Goal: Check status: Check status

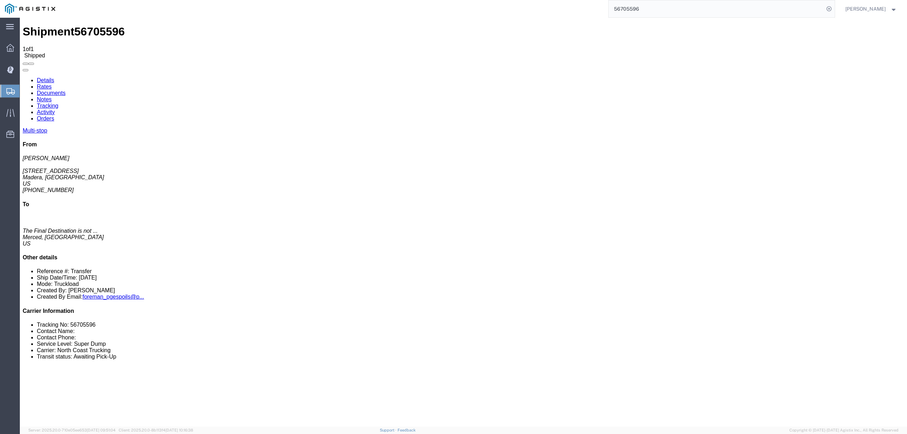
click at [631, 6] on input "56705596" at bounding box center [717, 8] width 216 height 17
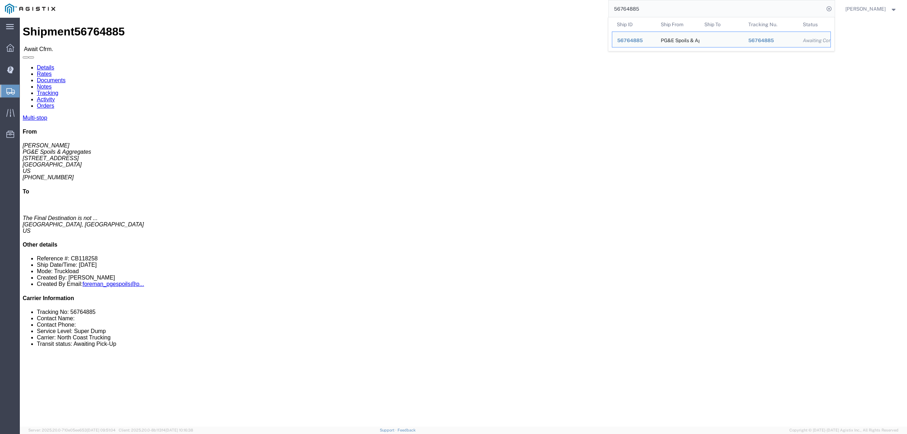
click link "Tracking"
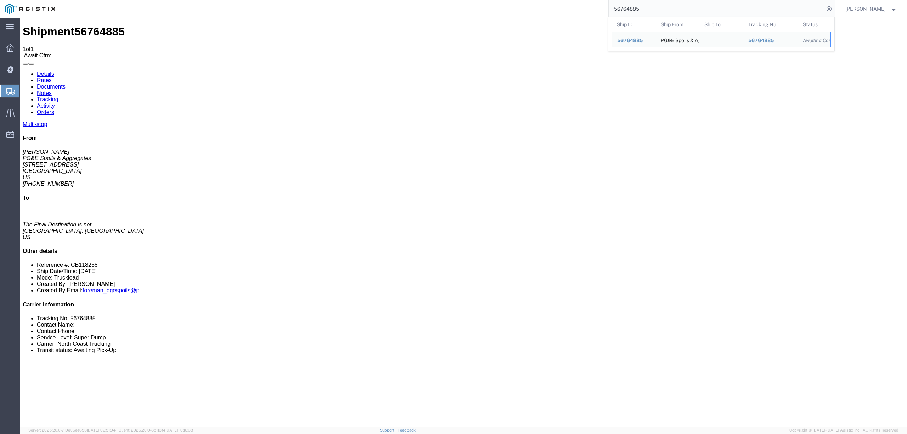
click at [636, 10] on input "56764885" at bounding box center [717, 8] width 216 height 17
click at [636, 9] on input "56764885" at bounding box center [717, 8] width 216 height 17
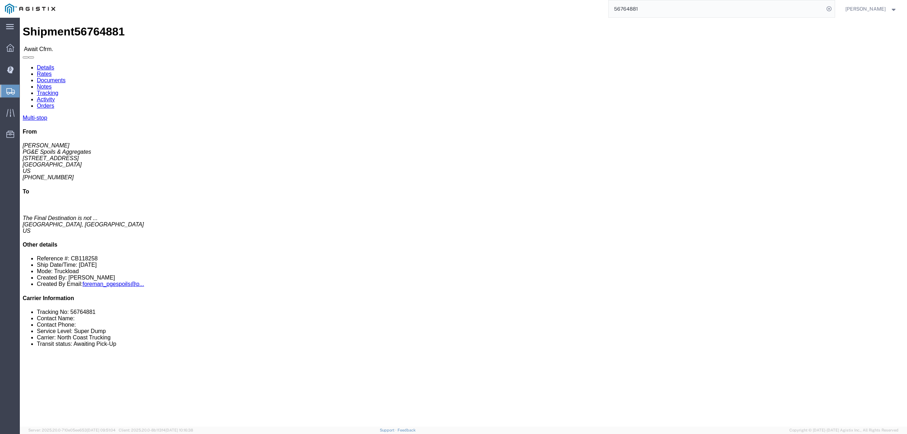
click link "Tracking"
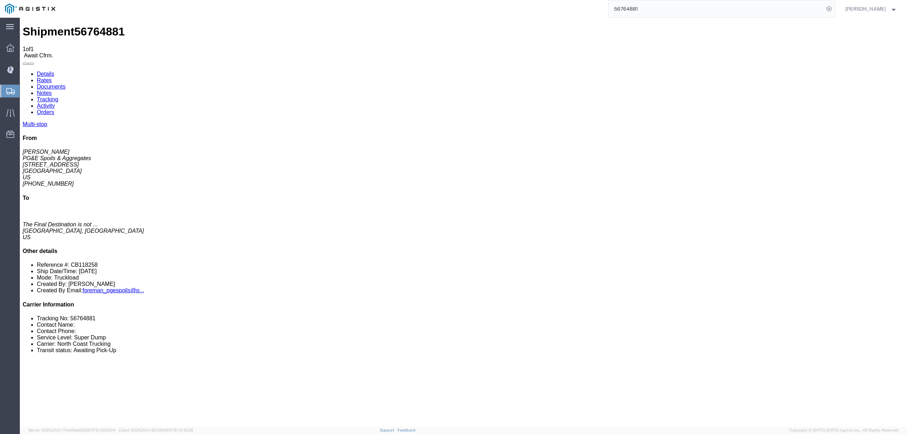
click at [627, 11] on input "56764881" at bounding box center [717, 8] width 216 height 17
click at [631, 9] on input "2894486" at bounding box center [717, 8] width 216 height 17
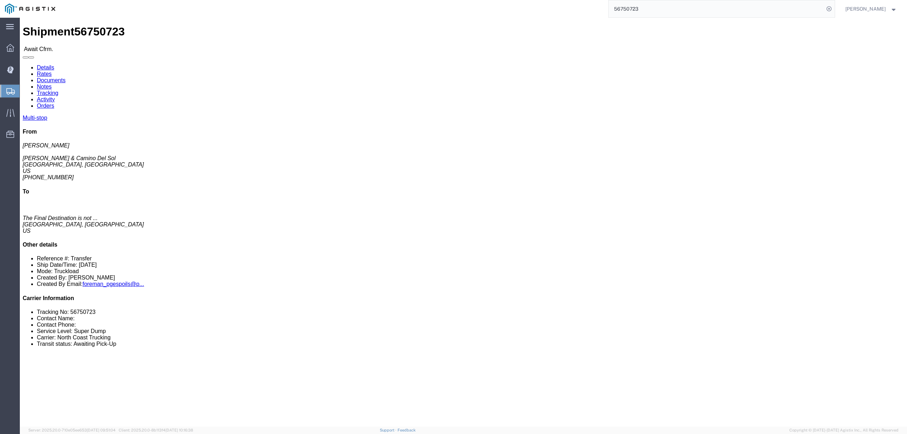
click link "Tracking"
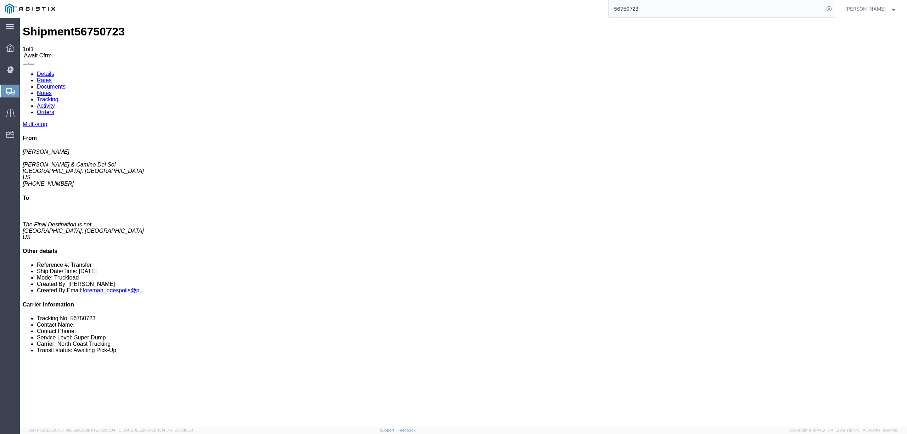
click at [613, 9] on div "56750723" at bounding box center [447, 9] width 775 height 18
click at [625, 7] on input "56750723" at bounding box center [717, 8] width 216 height 17
type input "56866566"
click link "Tracking"
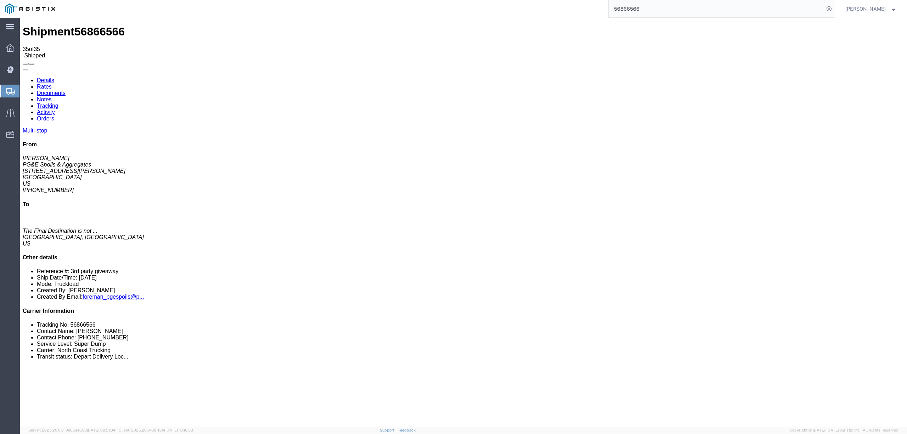
click at [66, 90] on link "Documents" at bounding box center [51, 93] width 29 height 6
click at [58, 103] on link "Tracking" at bounding box center [48, 106] width 22 height 6
click at [43, 77] on link "Details" at bounding box center [45, 80] width 17 height 6
click link "Tracking"
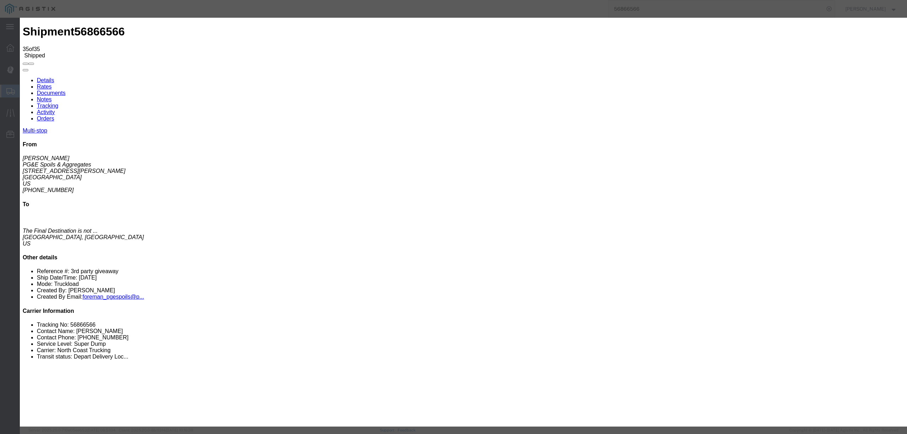
type input "[DATE]"
type input "3:00 PM"
type input "[DATE]"
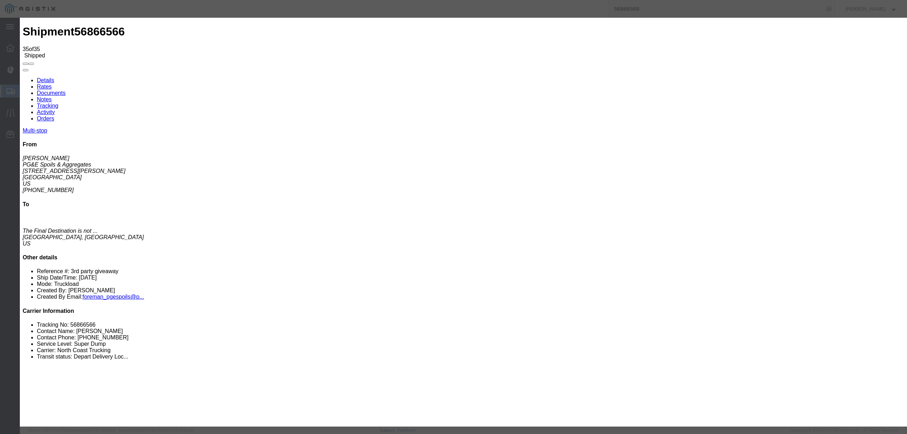
type input "3:05 PM"
select select "DELIVRED"
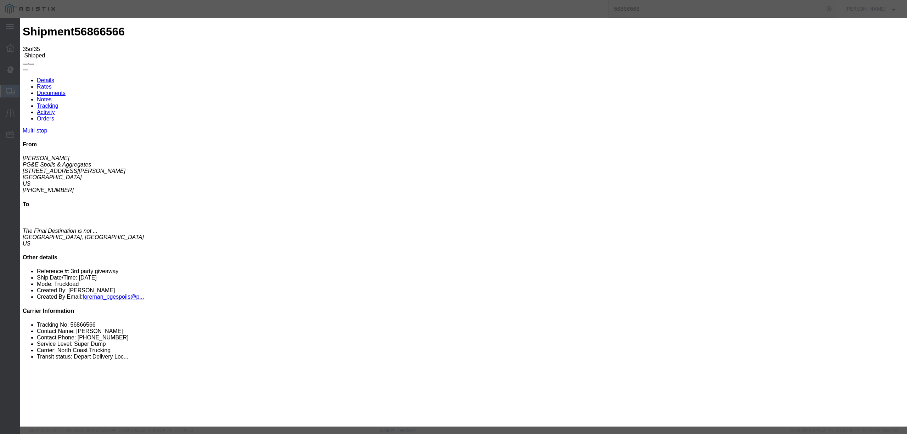
select select "{"pickupDeliveryInfoId": "123032964","pickupOrDelivery": "P","stopNum": "1","lo…"
select select "CA"
type input "[GEOGRAPHIC_DATA]"
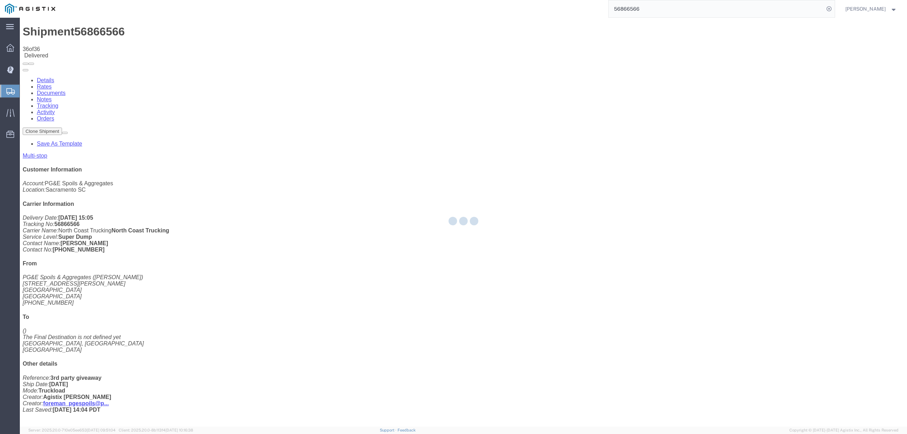
click at [128, 45] on div at bounding box center [464, 222] width 888 height 409
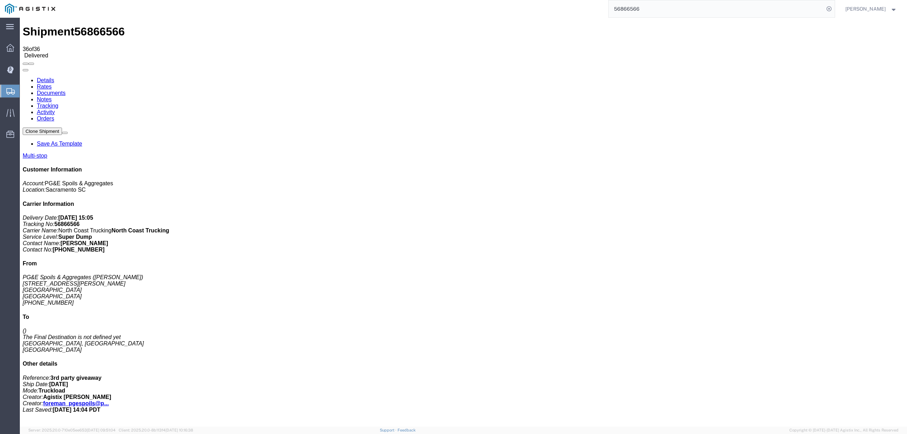
click at [52, 96] on link "Notes" at bounding box center [44, 99] width 15 height 6
click at [644, 7] on input "56866566" at bounding box center [717, 8] width 216 height 17
type input "56866567"
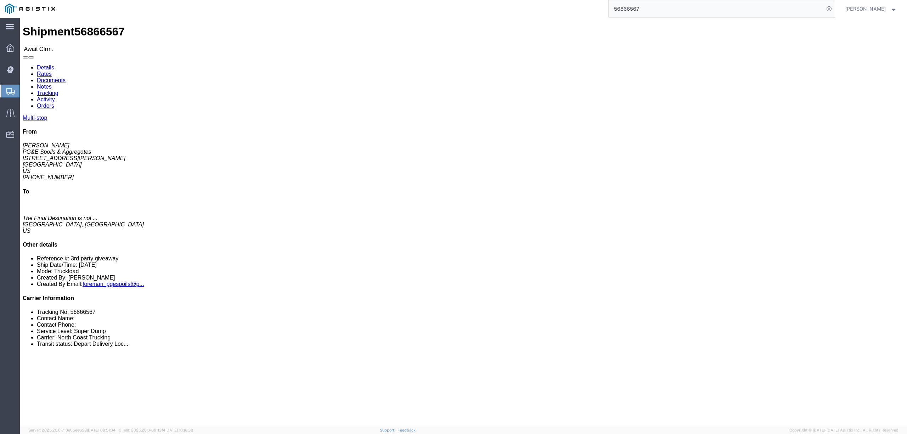
click link "Tracking"
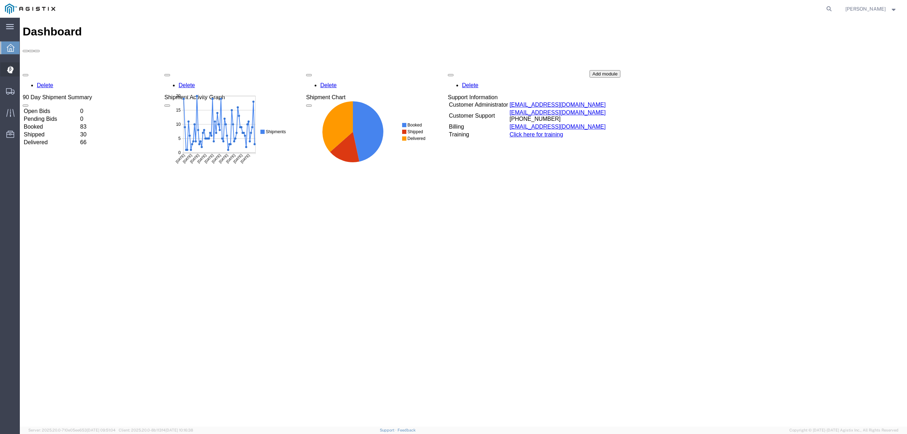
click at [24, 68] on span "Dispatch Manager" at bounding box center [21, 69] width 5 height 14
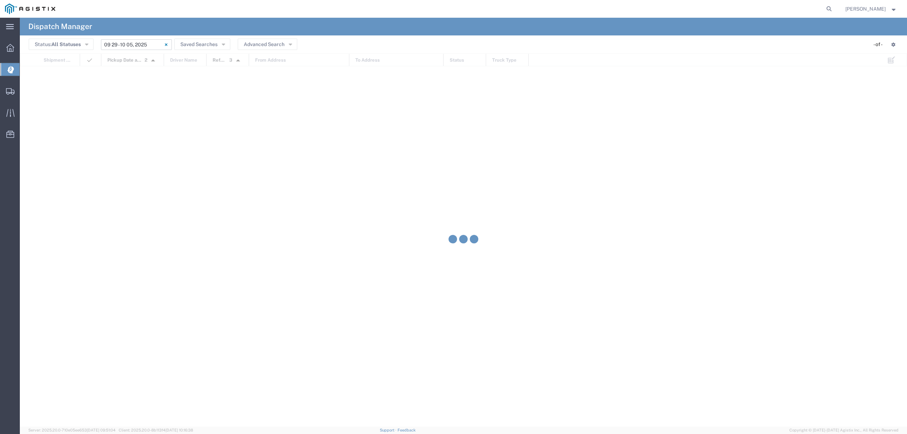
click at [145, 42] on input "09/29/2025 - 10/05/2025" at bounding box center [136, 44] width 71 height 11
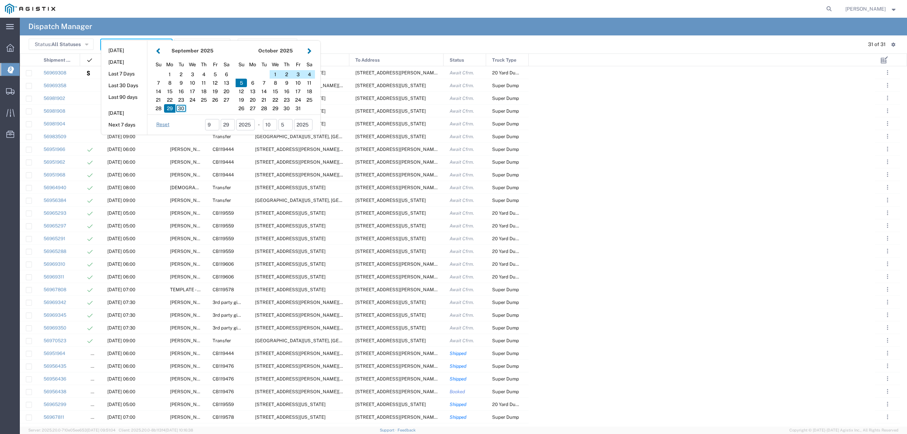
click at [182, 106] on div "30" at bounding box center [180, 108] width 11 height 9
type input "[DATE]"
type input "09/30/2025 - 09/30/2025"
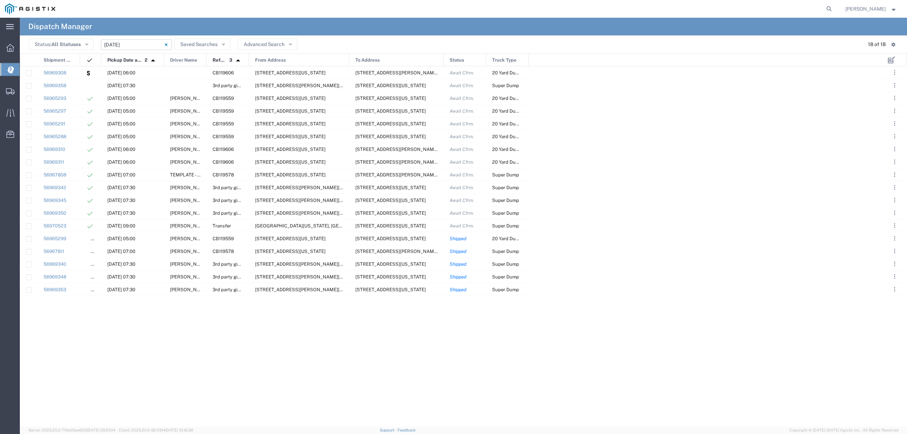
click at [121, 47] on input "09/30/2025 - 09/30/2025" at bounding box center [136, 44] width 71 height 11
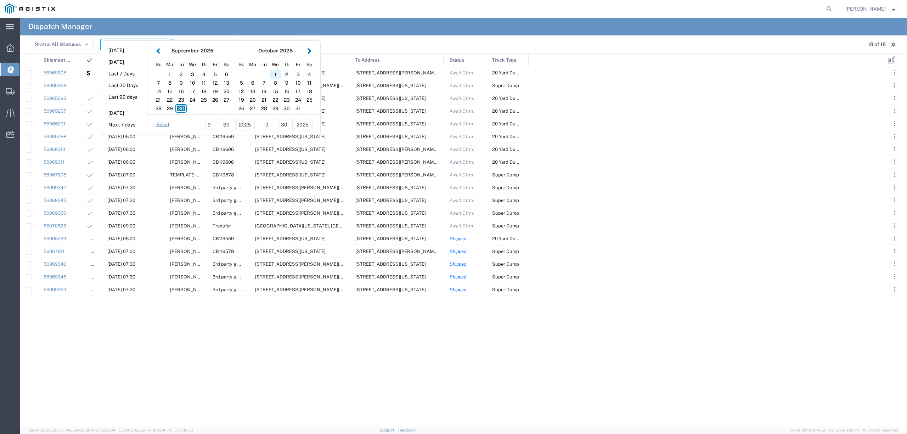
click at [275, 74] on div "1" at bounding box center [275, 74] width 11 height 9
type input "10/01/2025"
type input "10/01/2025 - 10/01/2025"
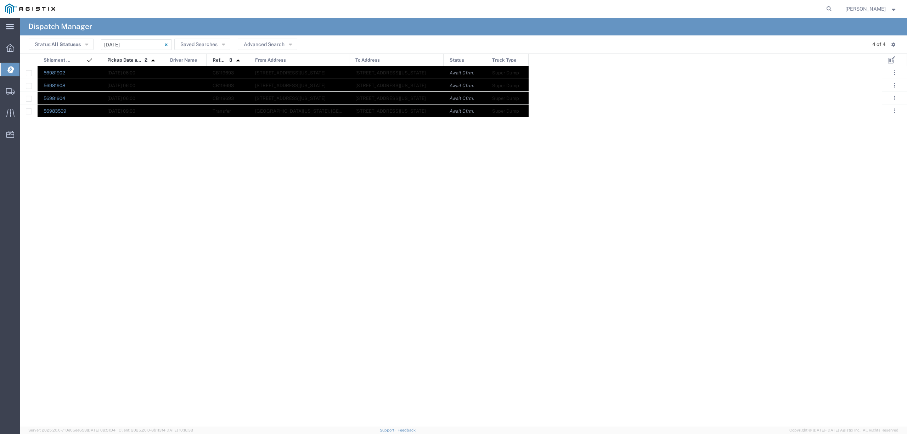
drag, startPoint x: 70, startPoint y: 70, endPoint x: 525, endPoint y: 114, distance: 457.3
click at [525, 114] on div "56981902 10/01/2025, 06:00 CB119693 7741 Hammonton Rd, Marysville, California, …" at bounding box center [274, 91] width 509 height 51
